Goal: Check status: Check status

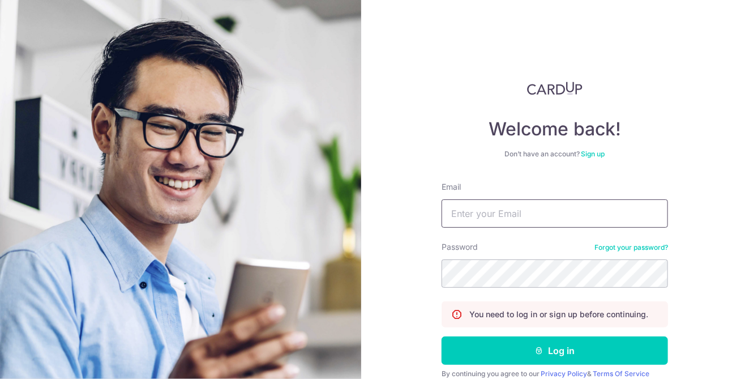
click at [551, 220] on input "Email" at bounding box center [555, 213] width 226 height 28
type input "[EMAIL_ADDRESS][DOMAIN_NAME]"
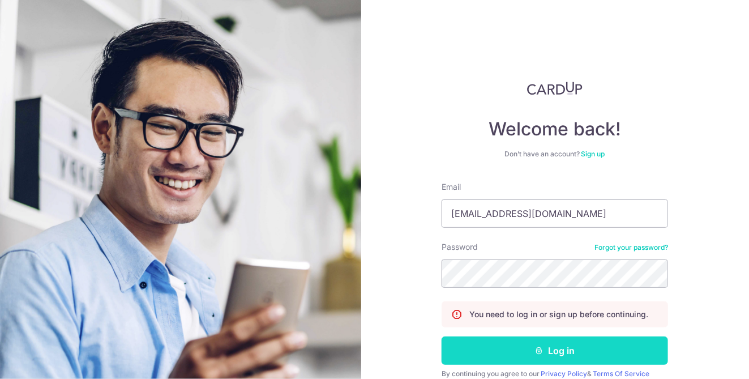
click at [570, 352] on button "Log in" at bounding box center [555, 350] width 226 height 28
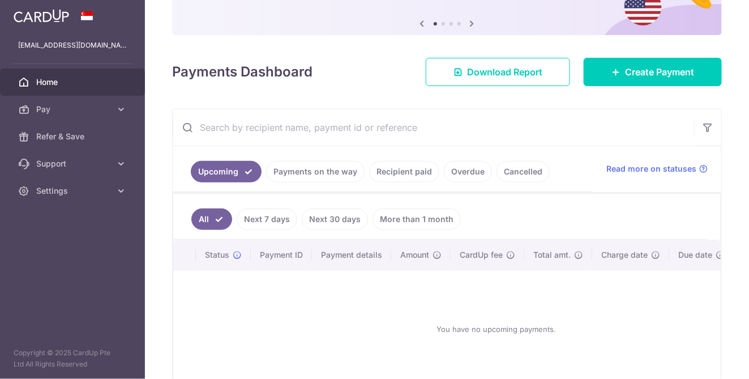
scroll to position [113, 0]
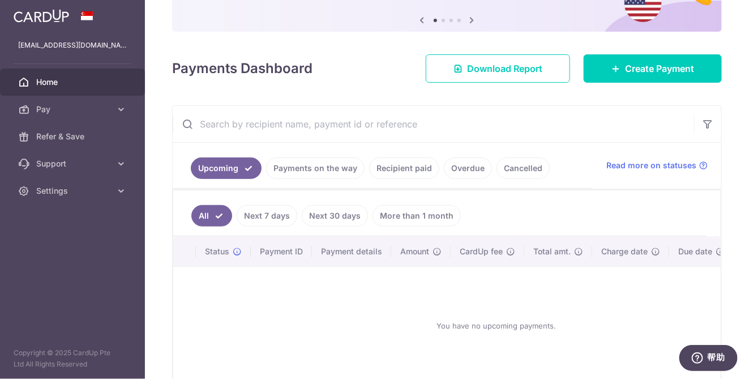
click at [315, 168] on link "Payments on the way" at bounding box center [315, 168] width 99 height 22
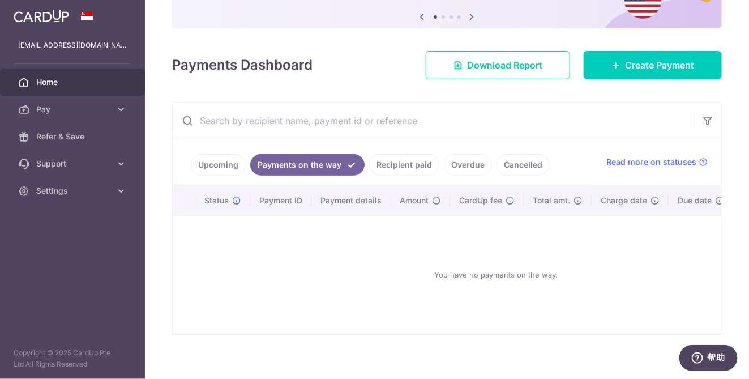
scroll to position [128, 0]
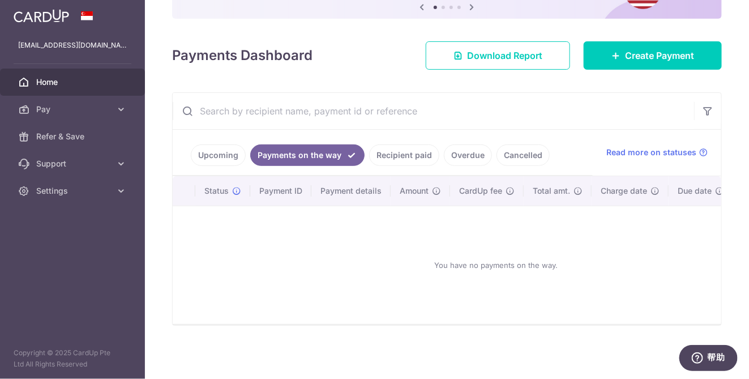
click at [220, 151] on link "Upcoming" at bounding box center [218, 155] width 55 height 22
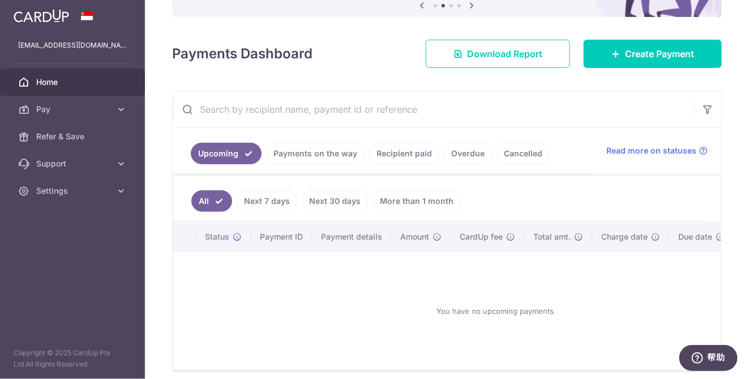
click at [404, 152] on link "Recipient paid" at bounding box center [404, 154] width 70 height 22
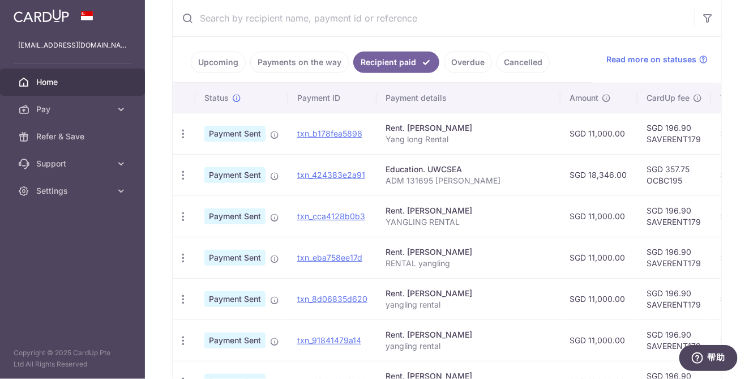
scroll to position [241, 0]
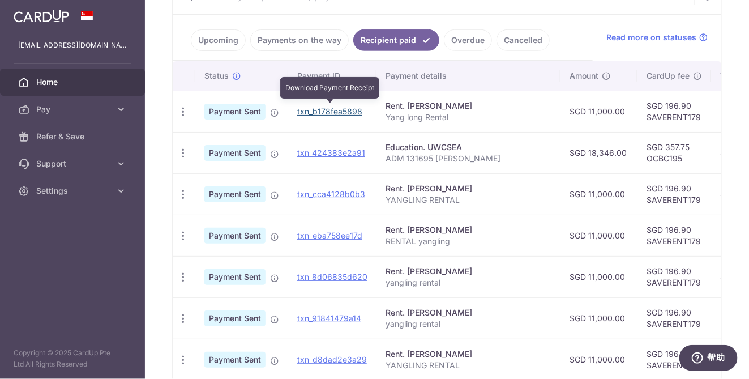
drag, startPoint x: 344, startPoint y: 109, endPoint x: 430, endPoint y: 37, distance: 111.3
click at [344, 109] on link "txn_b178fea5898" at bounding box center [329, 111] width 65 height 10
drag, startPoint x: 339, startPoint y: 107, endPoint x: 426, endPoint y: 37, distance: 111.6
click at [339, 107] on link "txn_b178fea5898" at bounding box center [329, 111] width 65 height 10
click at [337, 109] on link "txn_b178fea5898" at bounding box center [329, 111] width 65 height 10
